Goal: Check status: Check status

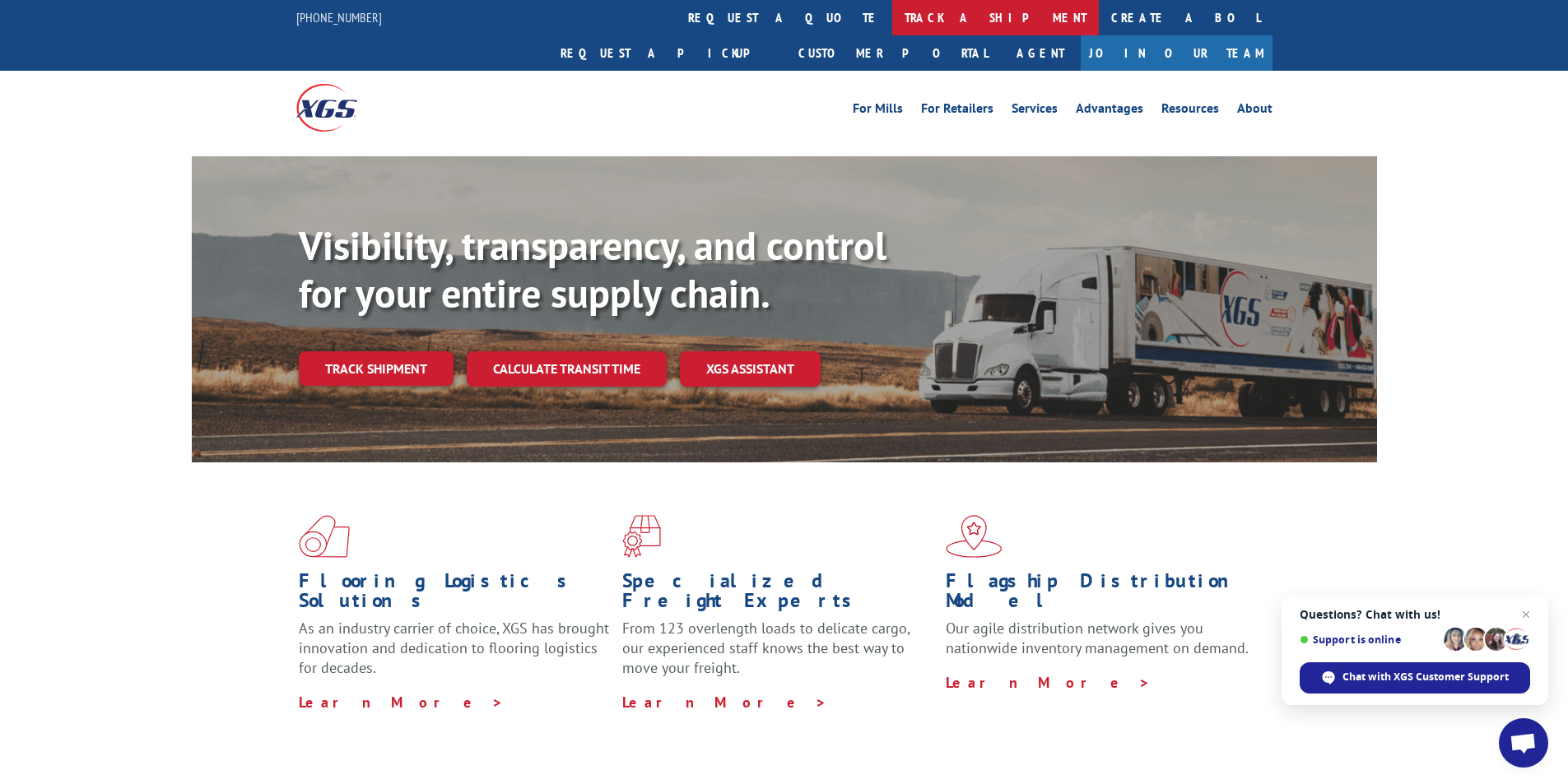
click at [893, 18] on link "track a shipment" at bounding box center [996, 18] width 207 height 36
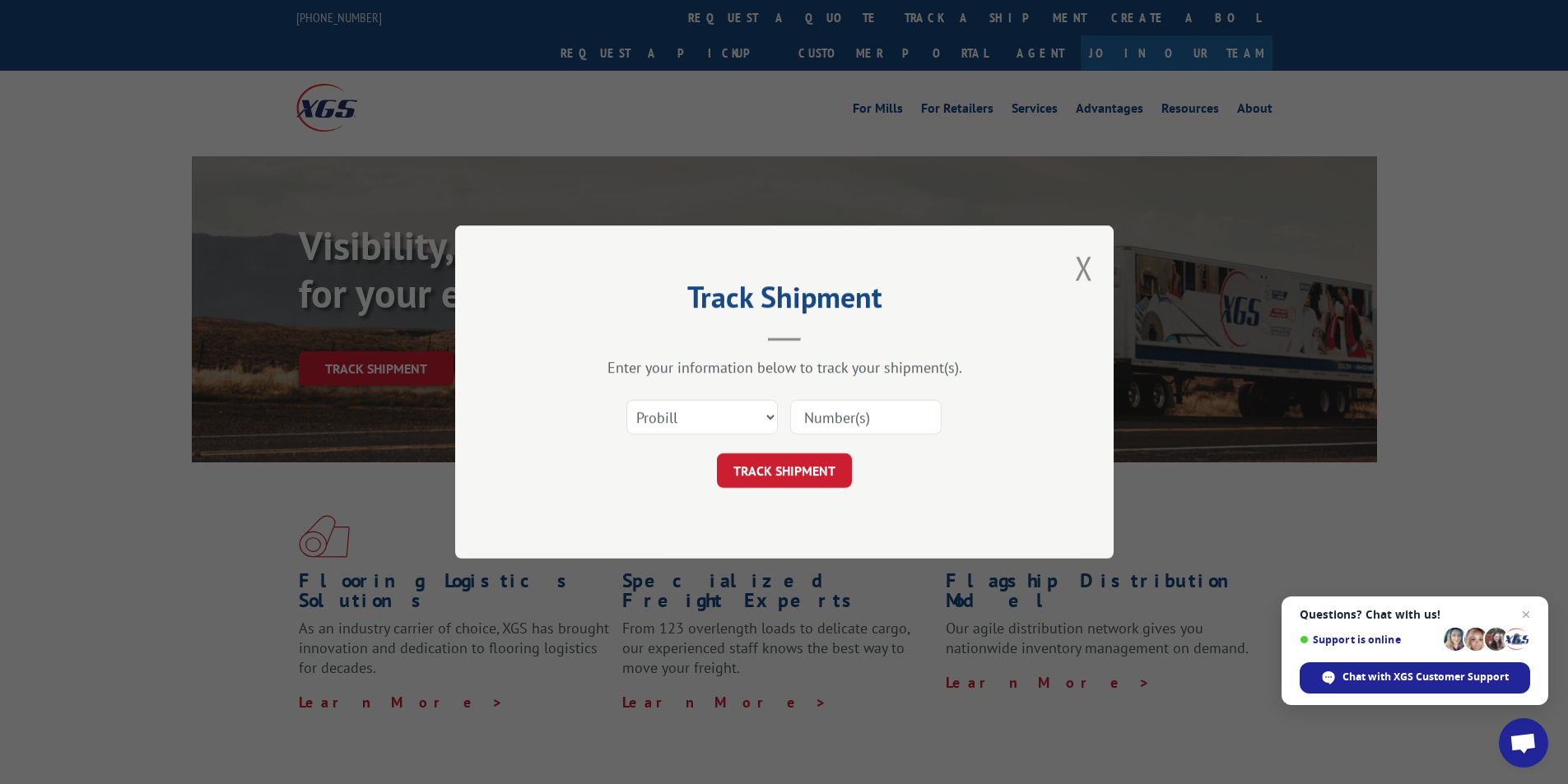
click at [864, 425] on input at bounding box center [865, 416] width 151 height 35
paste input "17105492"
type input "17105492"
click at [807, 475] on button "TRACK SHIPMENT" at bounding box center [784, 470] width 135 height 35
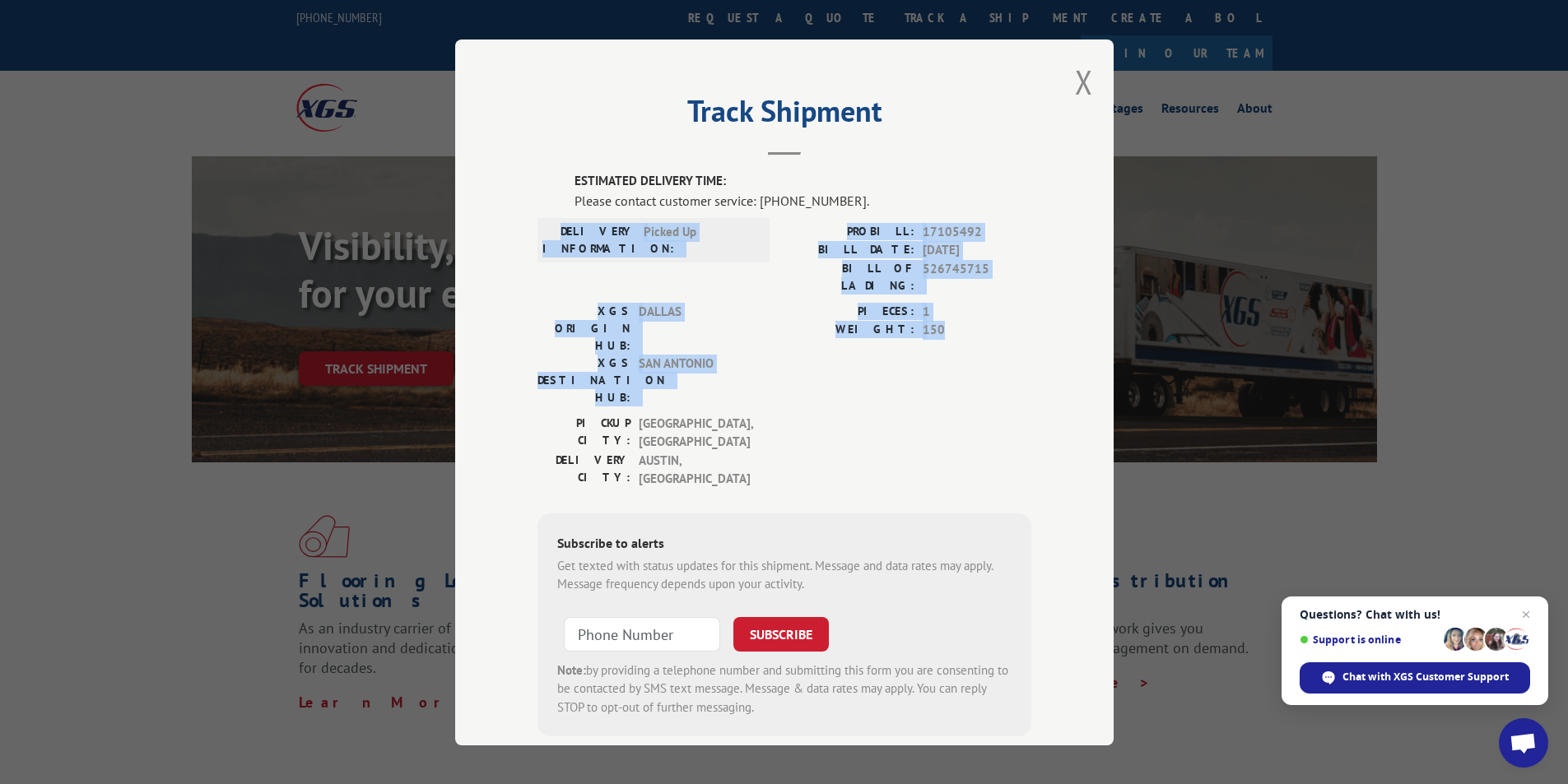
drag, startPoint x: 948, startPoint y: 308, endPoint x: 841, endPoint y: 209, distance: 145.8
click at [841, 209] on div "ESTIMATED DELIVERY TIME: Please contact customer service: [PHONE_NUMBER]. DELIV…" at bounding box center [784, 454] width 494 height 564
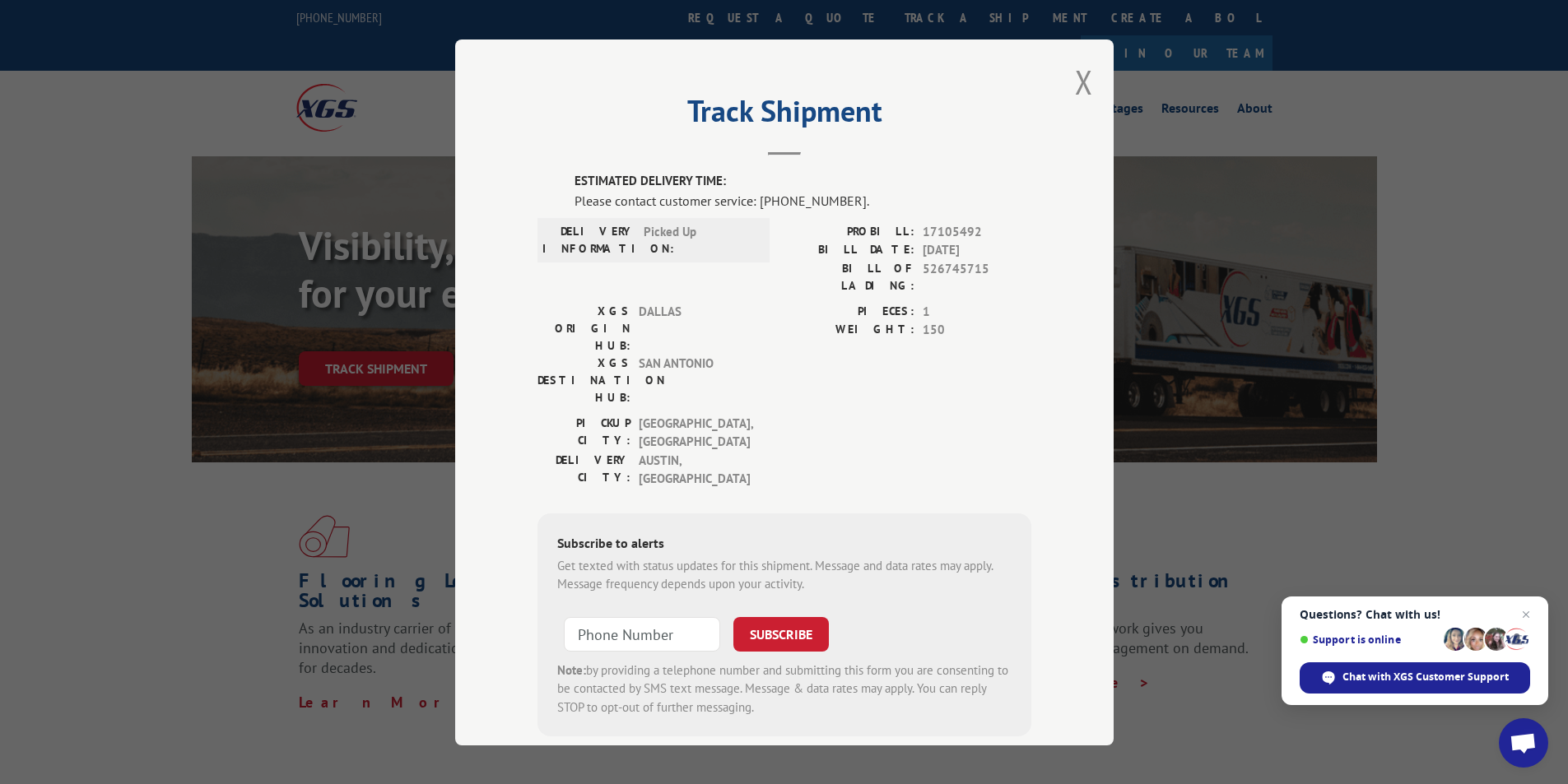
click at [865, 167] on div "Track Shipment ESTIMATED DELIVERY TIME: Please contact customer service: [PHONE…" at bounding box center [784, 392] width 658 height 706
drag, startPoint x: 918, startPoint y: 232, endPoint x: 977, endPoint y: 235, distance: 59.1
click at [977, 235] on span "17105492" at bounding box center [977, 231] width 109 height 19
click at [649, 240] on span "Picked Up" at bounding box center [699, 239] width 111 height 35
drag, startPoint x: 632, startPoint y: 315, endPoint x: 746, endPoint y: 318, distance: 114.0
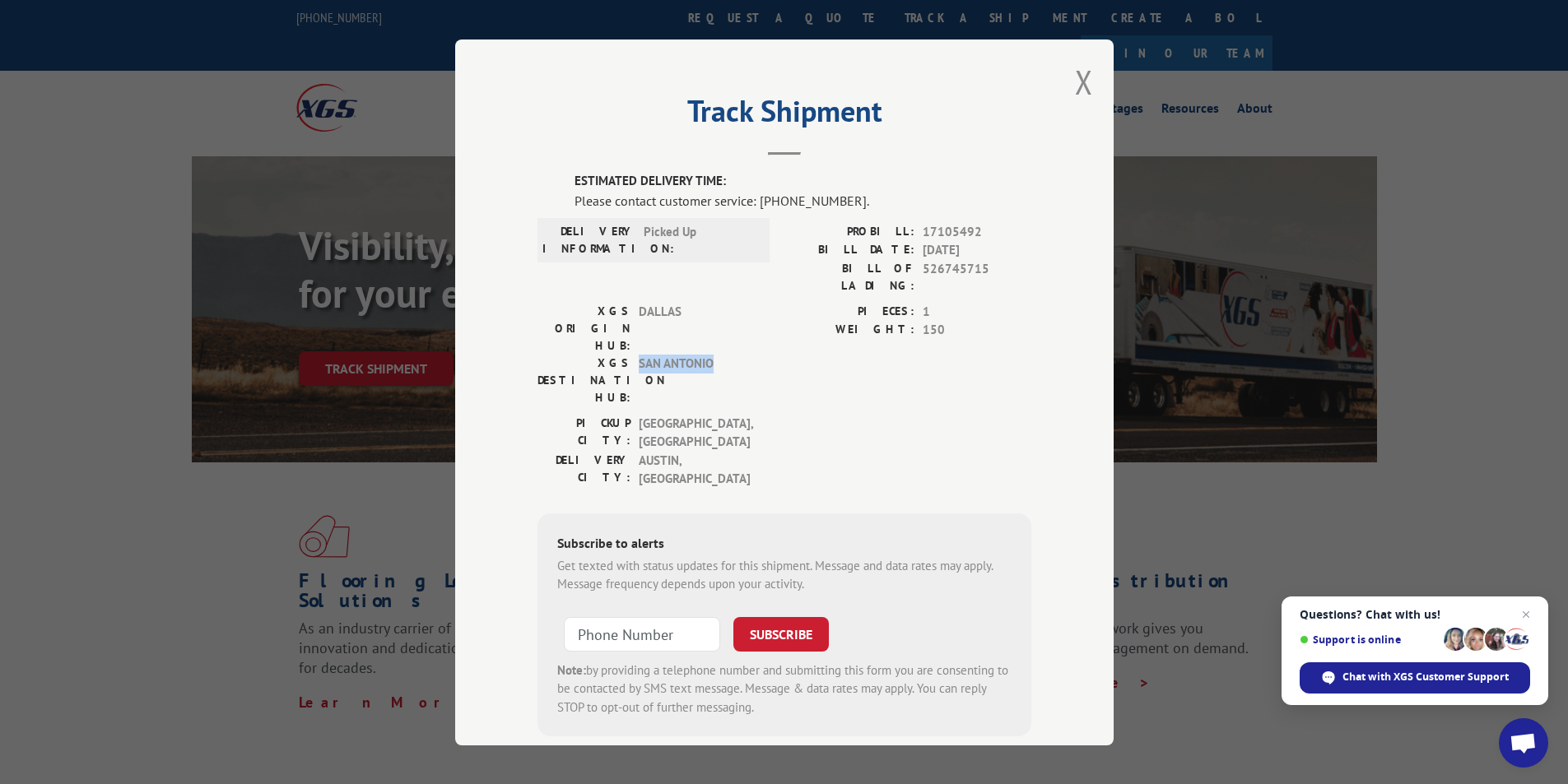
click at [746, 353] on div "XGS DESTINATION HUB: [GEOGRAPHIC_DATA]" at bounding box center [648, 379] width 222 height 52
click at [754, 313] on div "XGS ORIGIN HUB: DALLAS XGS DESTINATION HUB: [GEOGRAPHIC_DATA] PIECES: 1 WEIGHT:…" at bounding box center [784, 357] width 494 height 112
